Goal: Share content

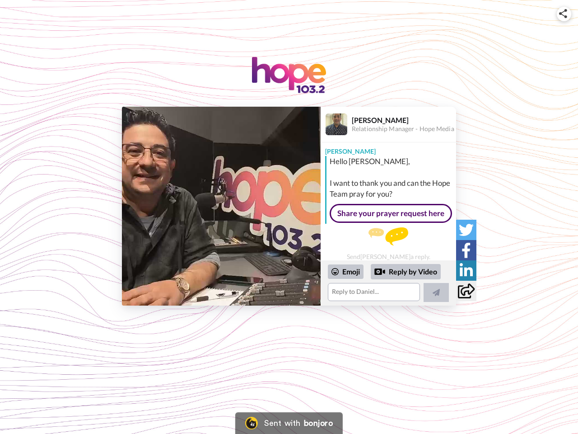
click at [564, 14] on img at bounding box center [563, 13] width 8 height 9
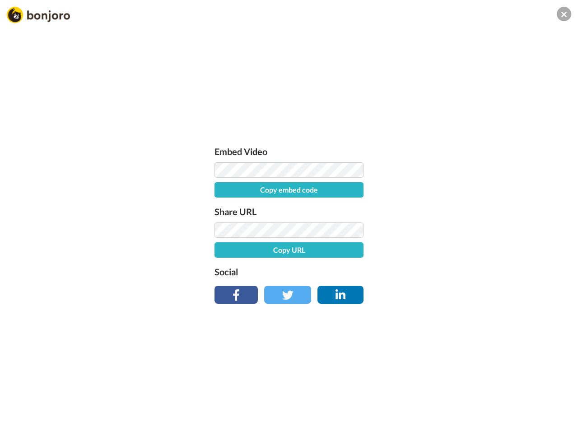
click at [221, 206] on label "Share URL" at bounding box center [289, 211] width 149 height 14
click at [388, 283] on div "Embed Video Copy embed code Share URL Copy URL Social" at bounding box center [289, 266] width 578 height 434
click at [346, 271] on label "Social" at bounding box center [289, 271] width 149 height 14
click at [406, 271] on div "Embed Video Copy embed code Share URL Copy URL Social" at bounding box center [289, 266] width 578 height 434
click at [436, 292] on div "Embed Video Copy embed code Share URL Copy URL Social" at bounding box center [289, 266] width 578 height 434
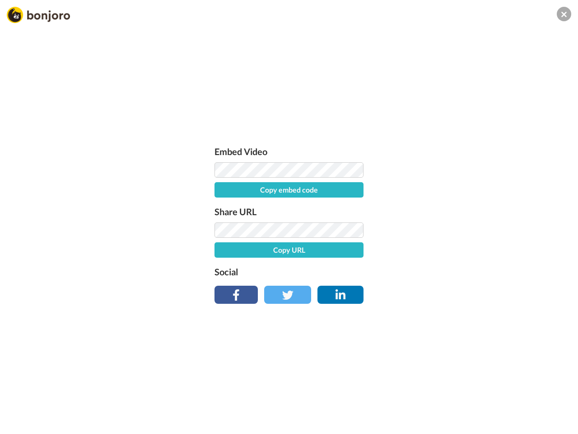
click at [466, 229] on div "Embed Video Copy embed code Share URL Copy URL Social" at bounding box center [289, 266] width 578 height 434
click at [466, 250] on div "Embed Video Copy embed code Share URL Copy URL Social" at bounding box center [289, 266] width 578 height 434
click at [466, 270] on div "Embed Video Copy embed code Share URL Copy URL Social" at bounding box center [289, 266] width 578 height 434
click at [466, 290] on div "Embed Video Copy embed code Share URL Copy URL Social" at bounding box center [289, 266] width 578 height 434
